Goal: Use online tool/utility: Utilize a website feature to perform a specific function

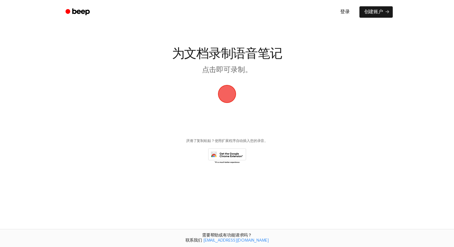
click at [225, 94] on span "button" at bounding box center [226, 94] width 17 height 17
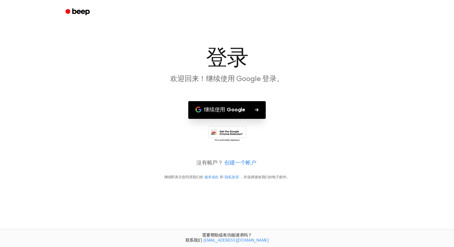
click at [222, 111] on font "继续使用 Google" at bounding box center [224, 109] width 41 height 5
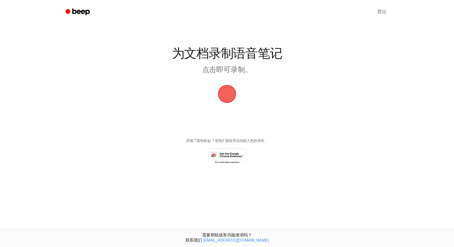
click at [225, 97] on span "button" at bounding box center [226, 94] width 17 height 17
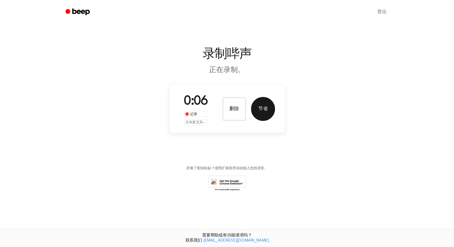
click at [259, 104] on button "节省" at bounding box center [263, 109] width 24 height 24
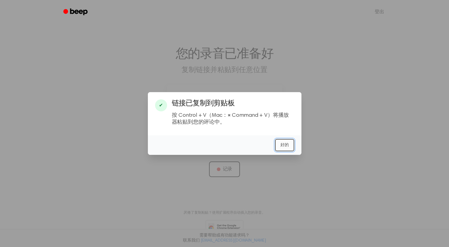
click at [288, 144] on font "好的" at bounding box center [285, 145] width 8 height 4
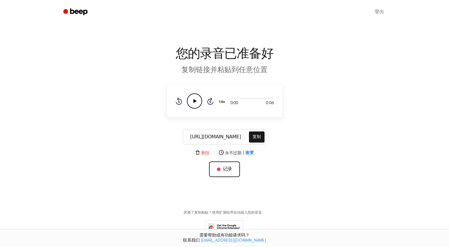
click at [203, 150] on button "删除" at bounding box center [202, 153] width 14 height 6
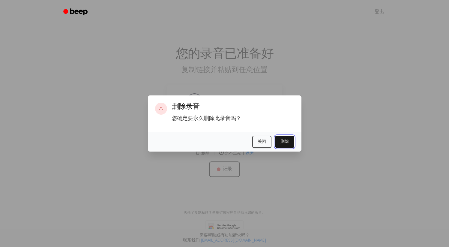
click at [284, 143] on font "删除" at bounding box center [285, 142] width 8 height 4
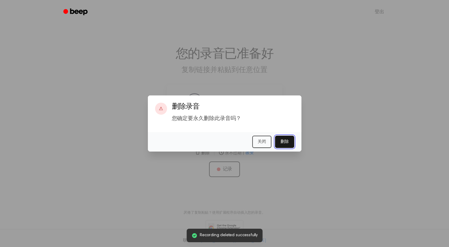
click at [285, 143] on font "删除" at bounding box center [285, 142] width 8 height 4
